Goal: Information Seeking & Learning: Find specific fact

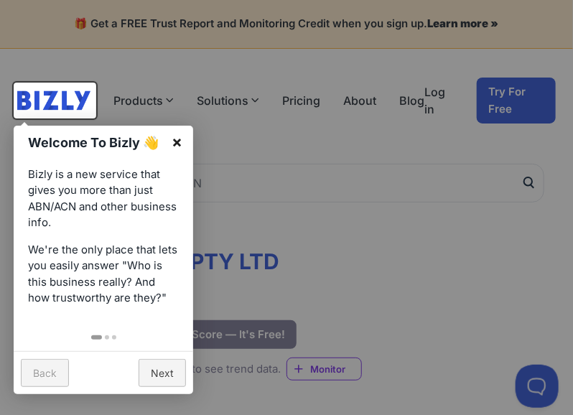
click at [175, 141] on link "×" at bounding box center [177, 142] width 32 height 32
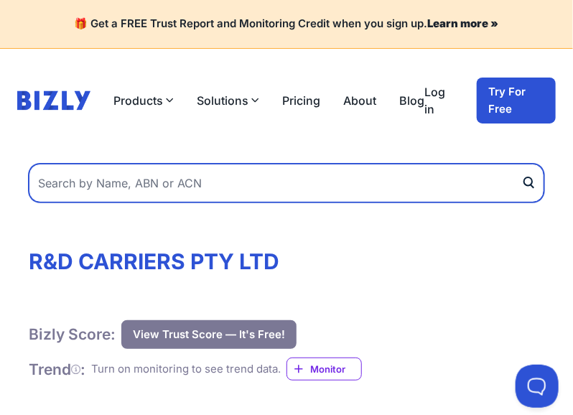
click at [81, 188] on input "text" at bounding box center [286, 183] width 515 height 39
paste input "R & D Truss Carriers"
type input "R & D Truss Carriers"
click at [521, 164] on button "submit" at bounding box center [532, 183] width 23 height 39
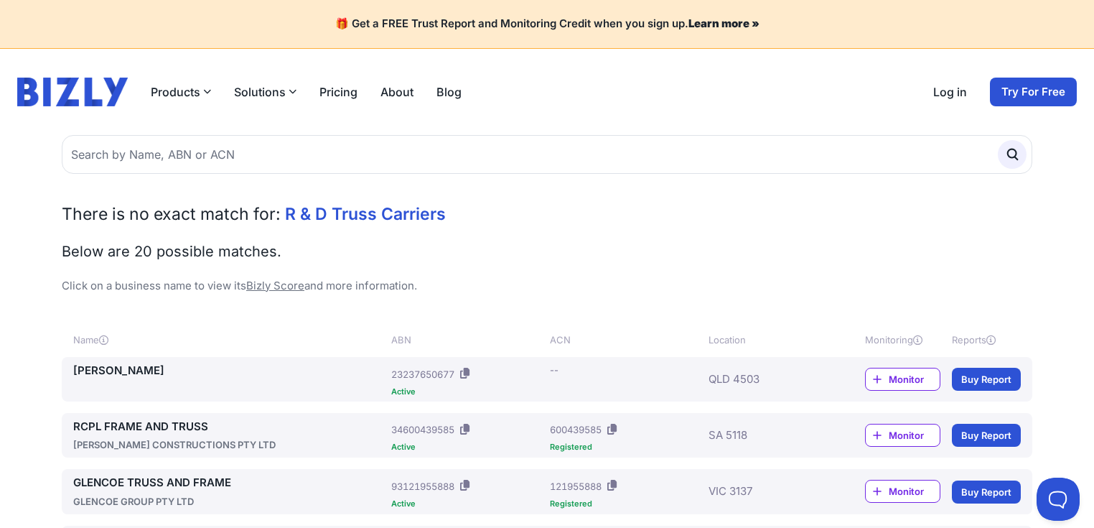
click at [451, 26] on h4 "🎁 Get a FREE Trust Report and Monitoring Credit when you sign up. Learn more »" at bounding box center [546, 24] width 1059 height 14
